Goal: Information Seeking & Learning: Learn about a topic

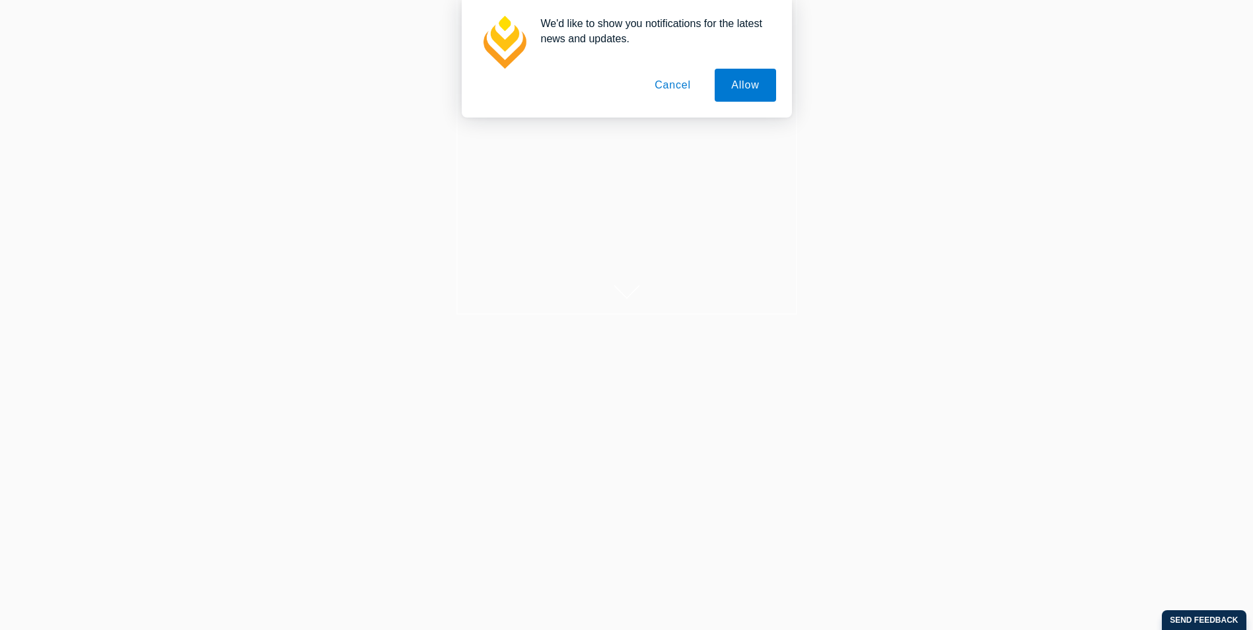
click at [735, 83] on button "Allow" at bounding box center [745, 85] width 61 height 33
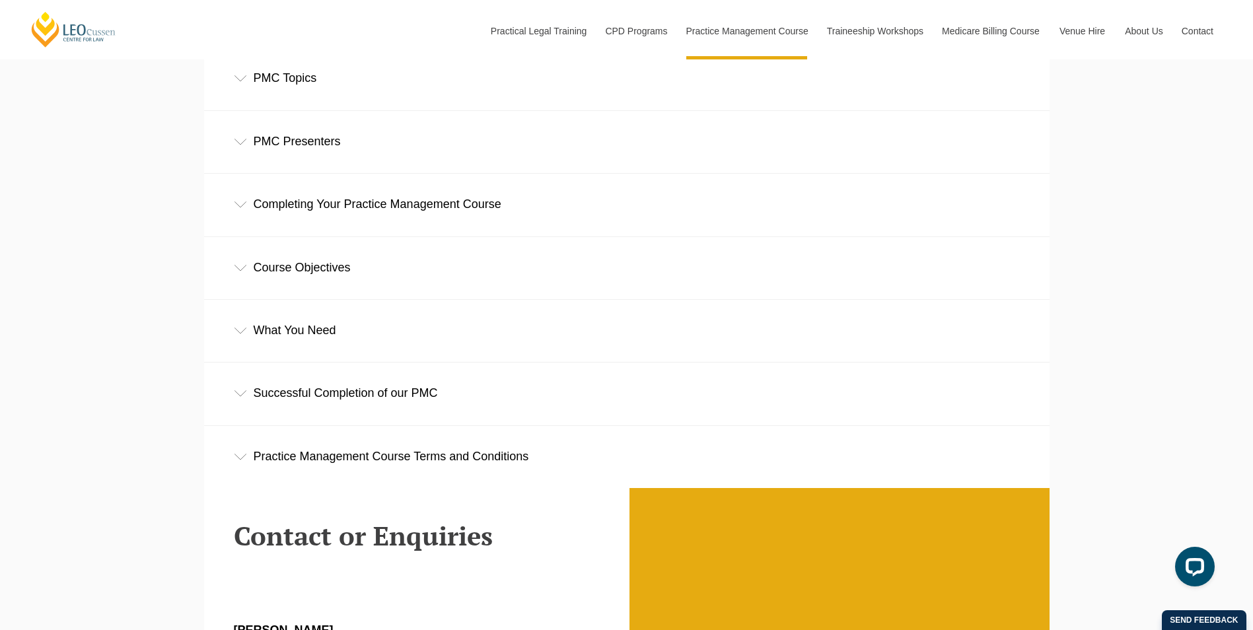
scroll to position [1982, 0]
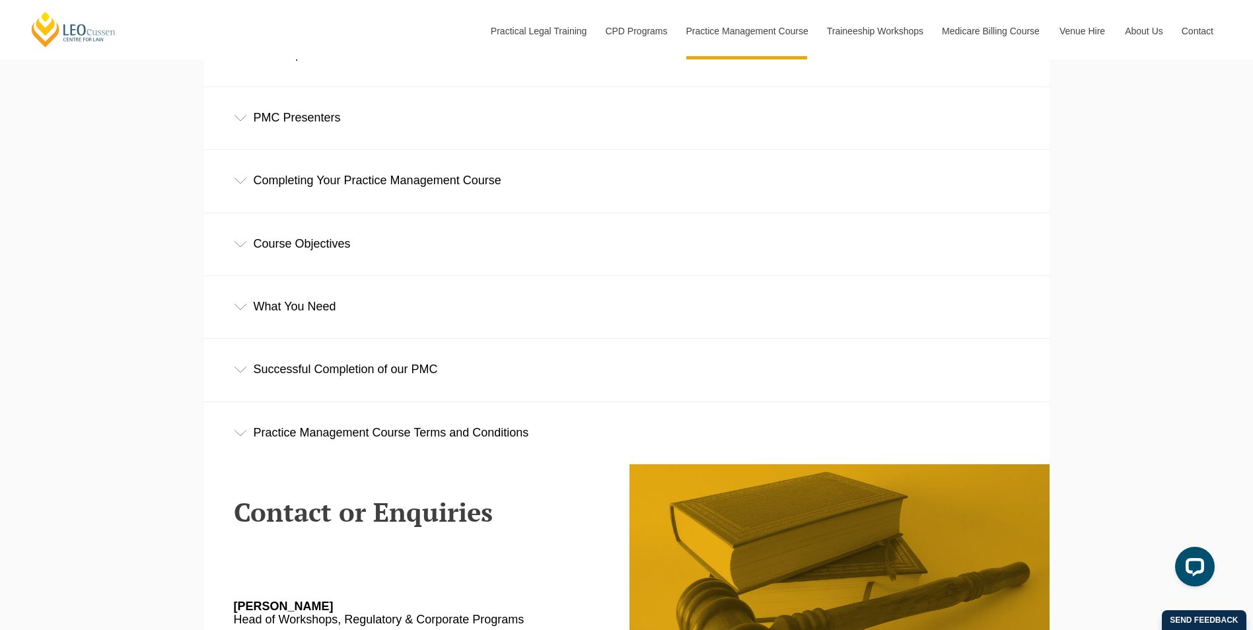
click at [485, 431] on div "Practice Management Course Terms and Conditions" at bounding box center [627, 432] width 846 height 61
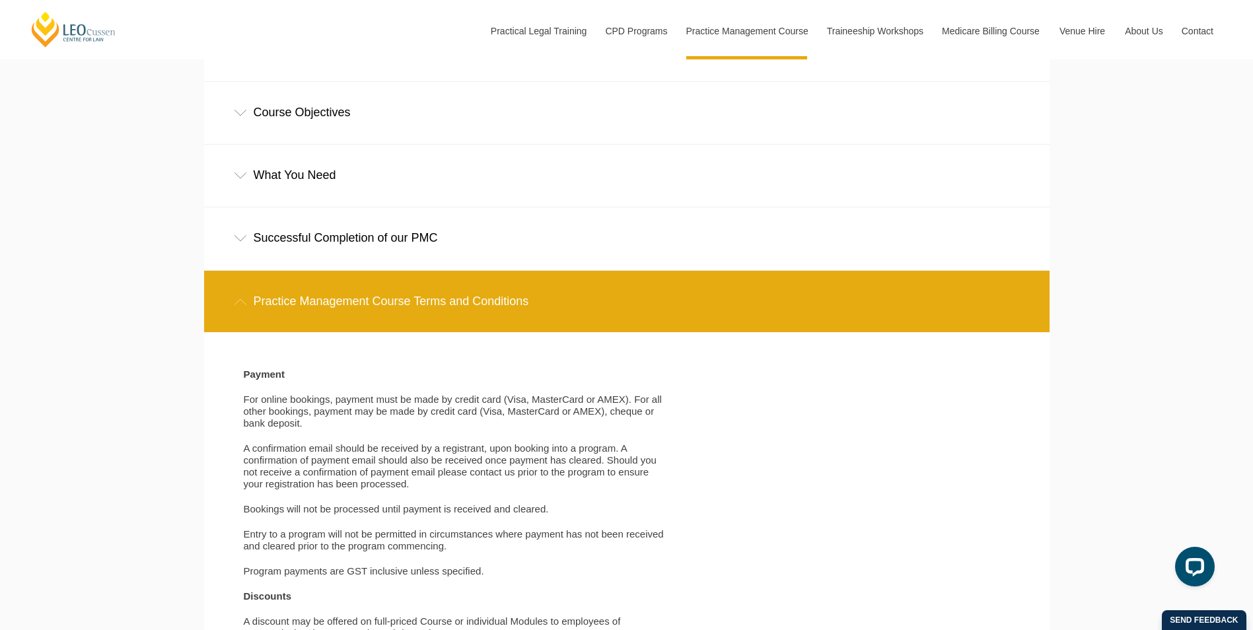
scroll to position [2114, 0]
click at [474, 301] on div "Practice Management Course Terms and Conditions" at bounding box center [627, 300] width 846 height 61
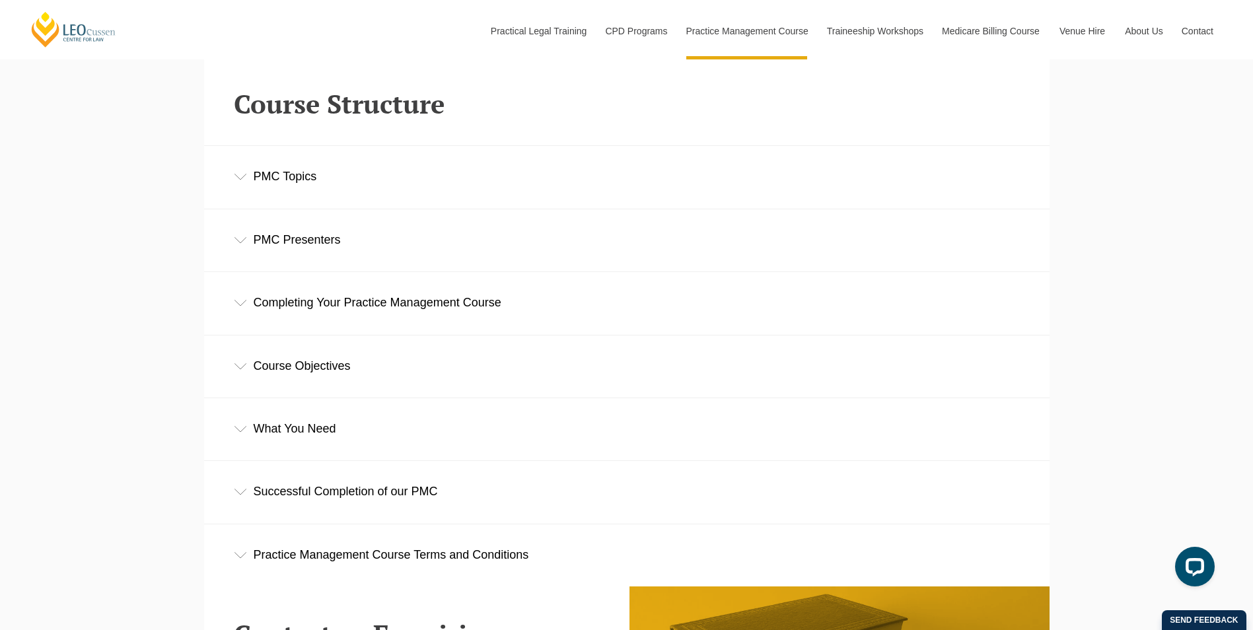
scroll to position [1784, 0]
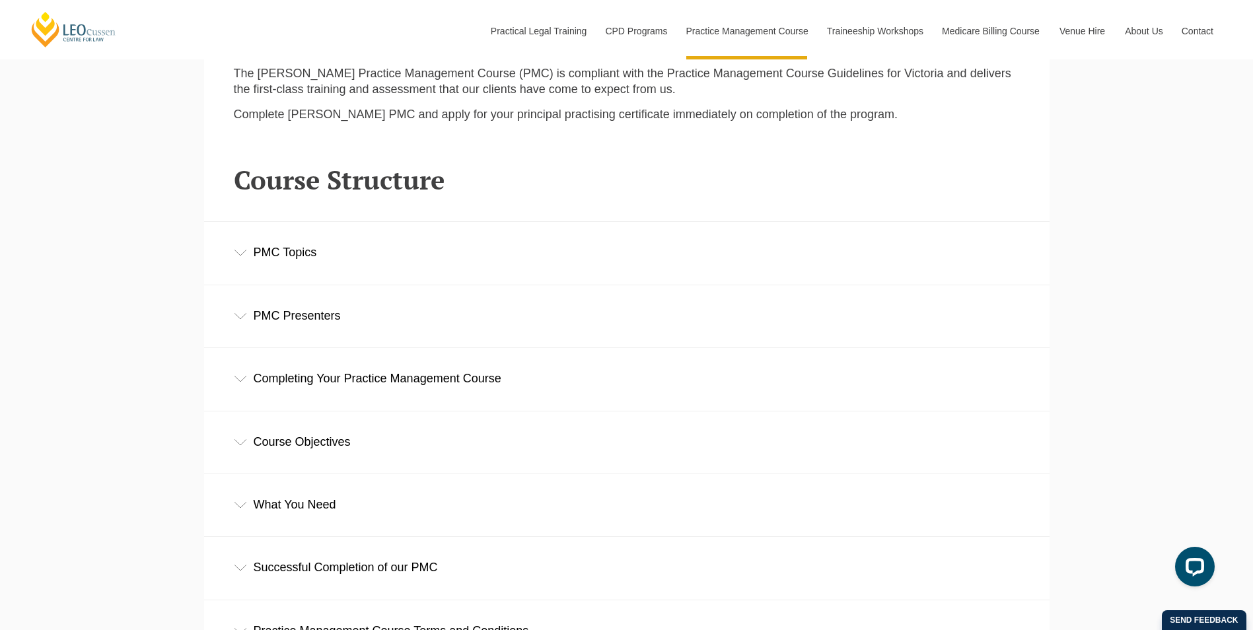
click at [369, 443] on div "Course Objectives" at bounding box center [627, 442] width 846 height 61
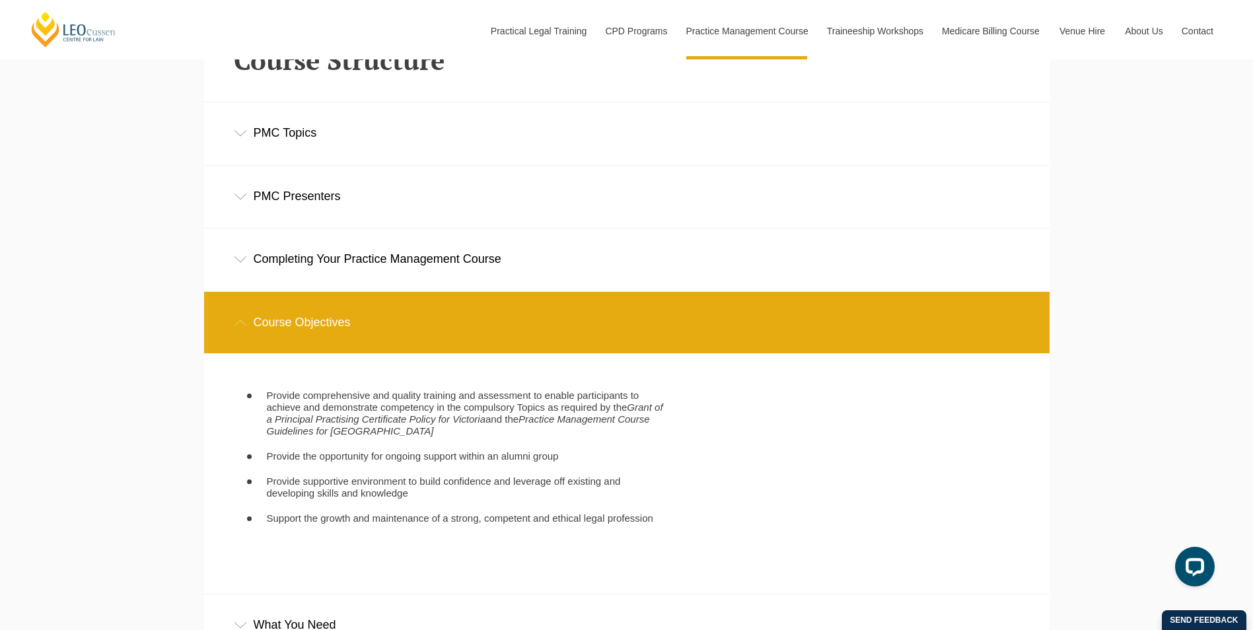
scroll to position [1982, 0]
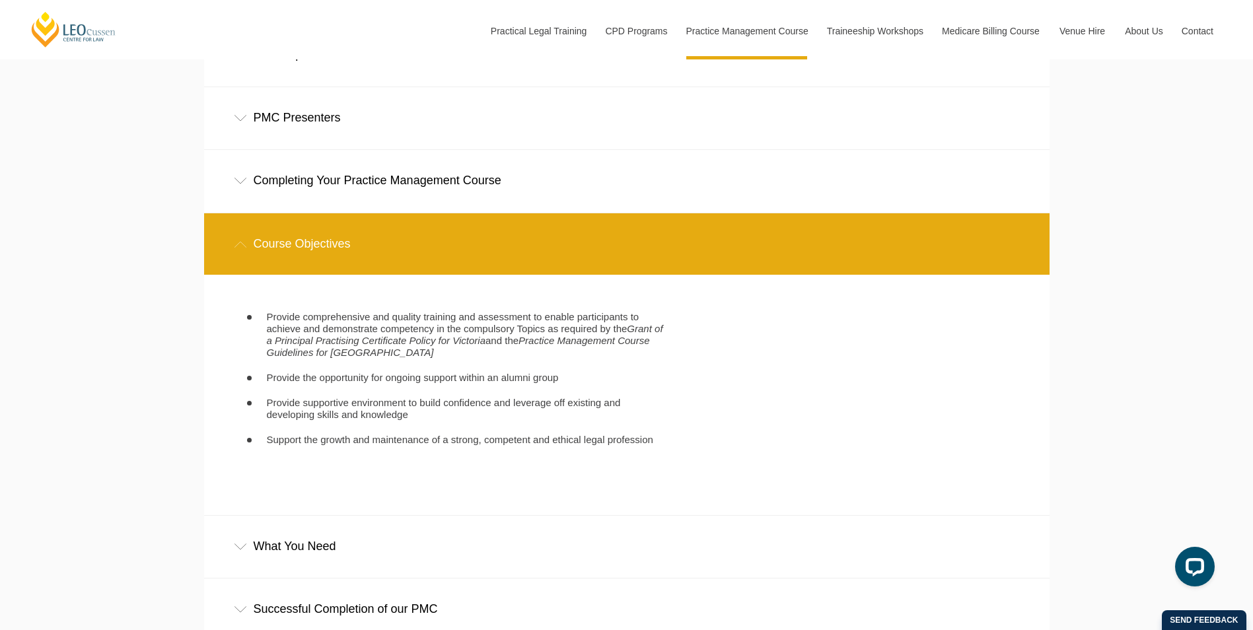
click at [357, 261] on div "Course Objectives" at bounding box center [627, 243] width 846 height 61
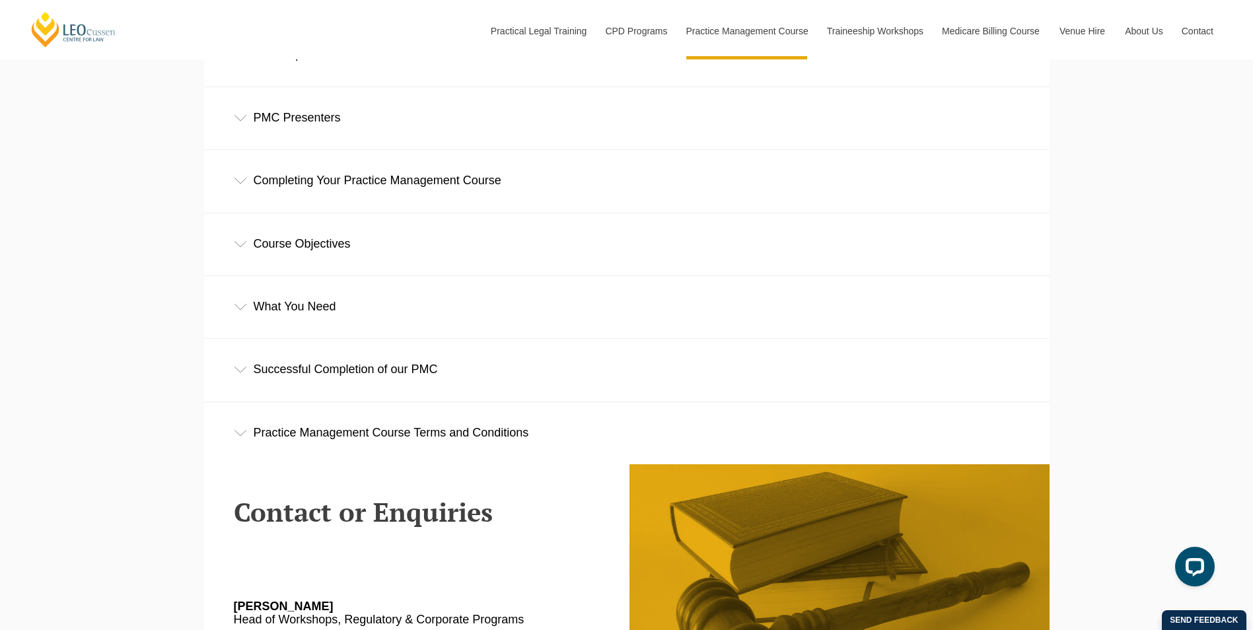
click at [306, 255] on div "Course Objectives" at bounding box center [627, 243] width 846 height 61
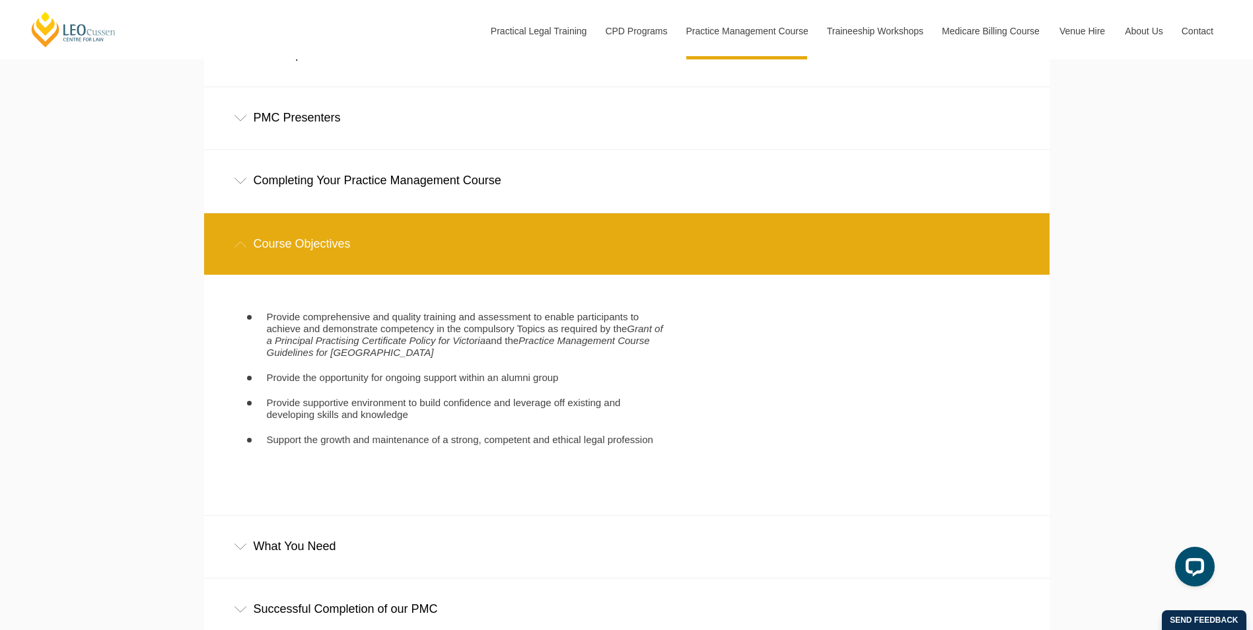
click at [303, 253] on div "Course Objectives" at bounding box center [627, 243] width 846 height 61
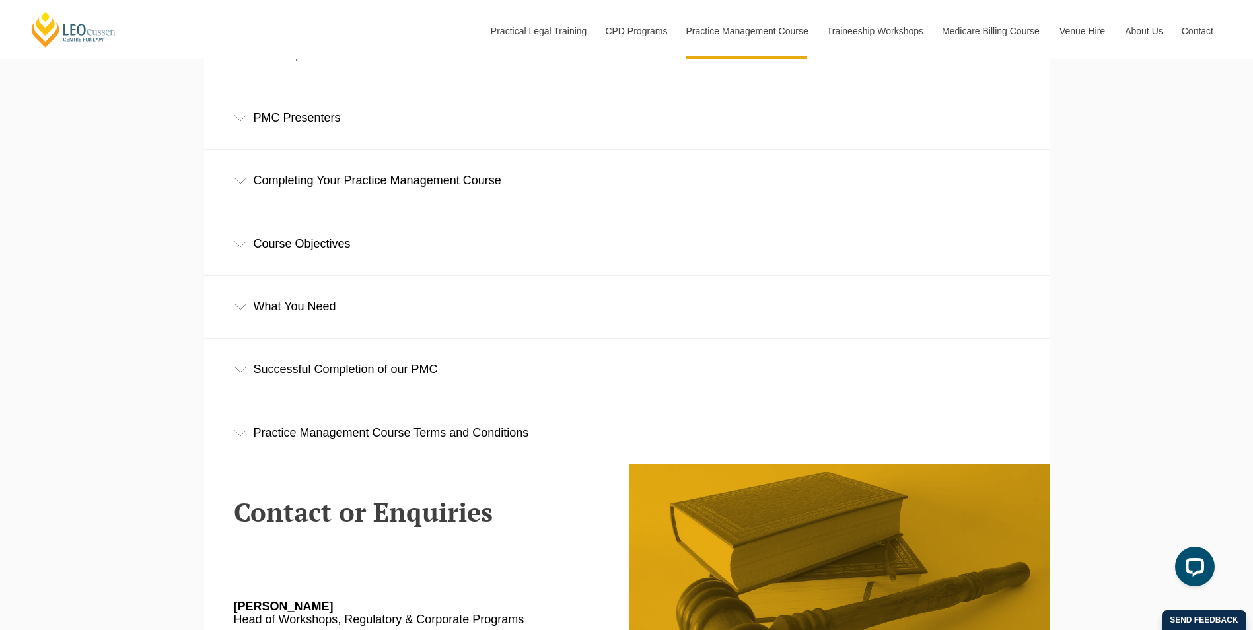
click at [307, 310] on div "What You Need" at bounding box center [627, 306] width 846 height 61
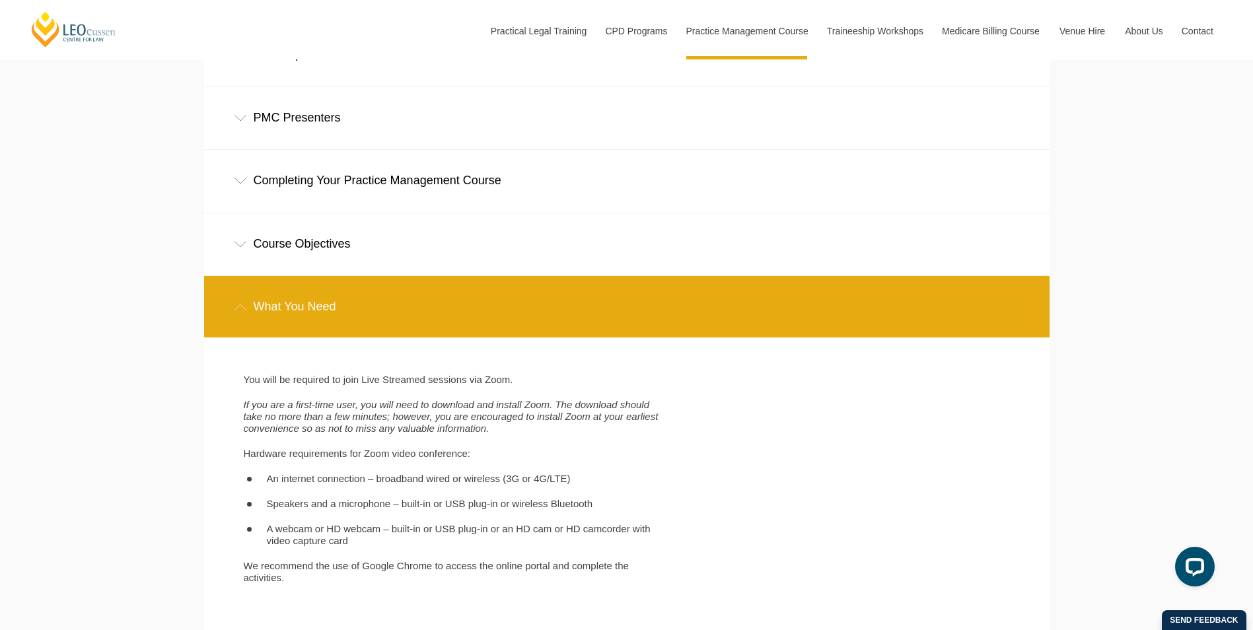
click at [307, 310] on div "What You Need" at bounding box center [627, 306] width 846 height 61
